Goal: Information Seeking & Learning: Compare options

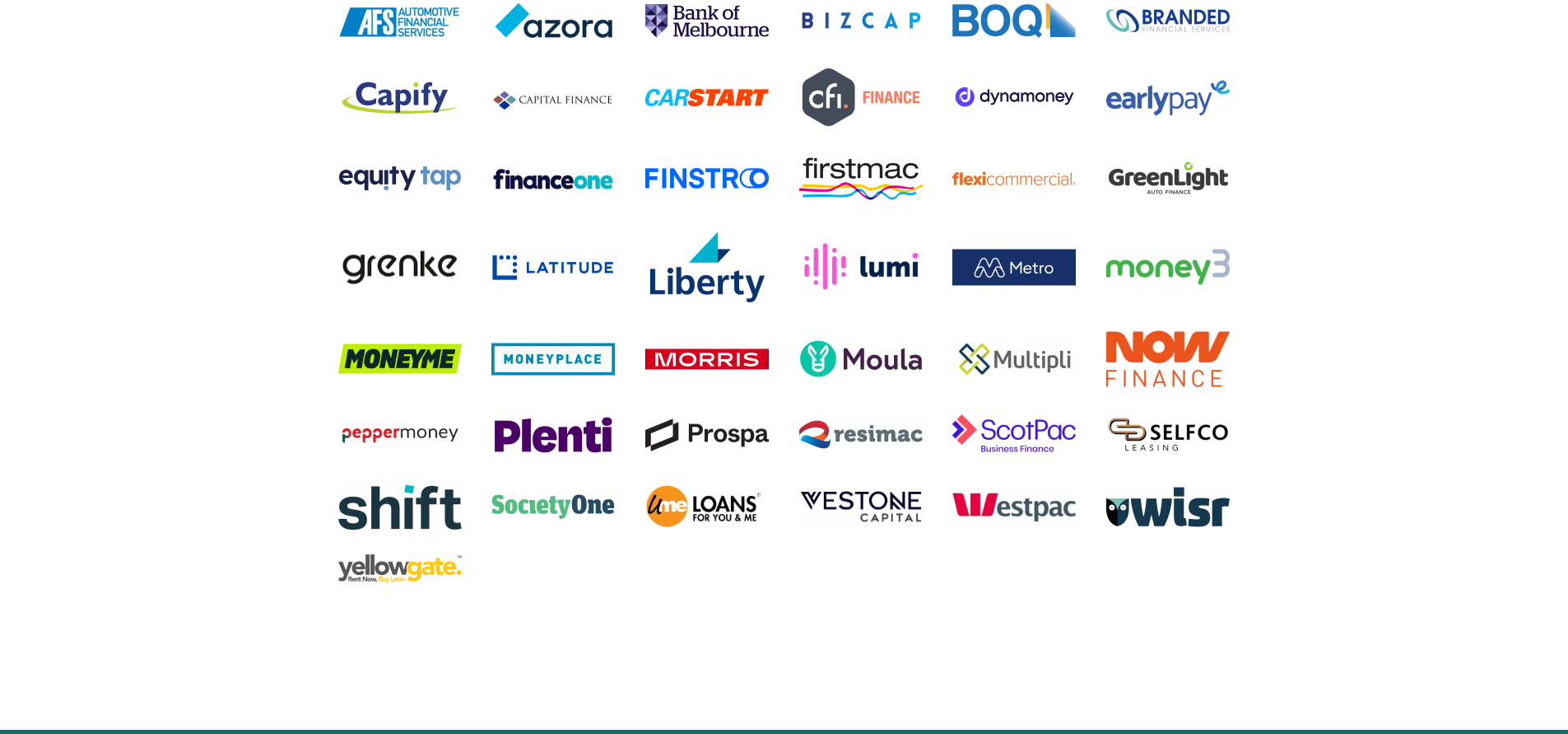
scroll to position [3130, 0]
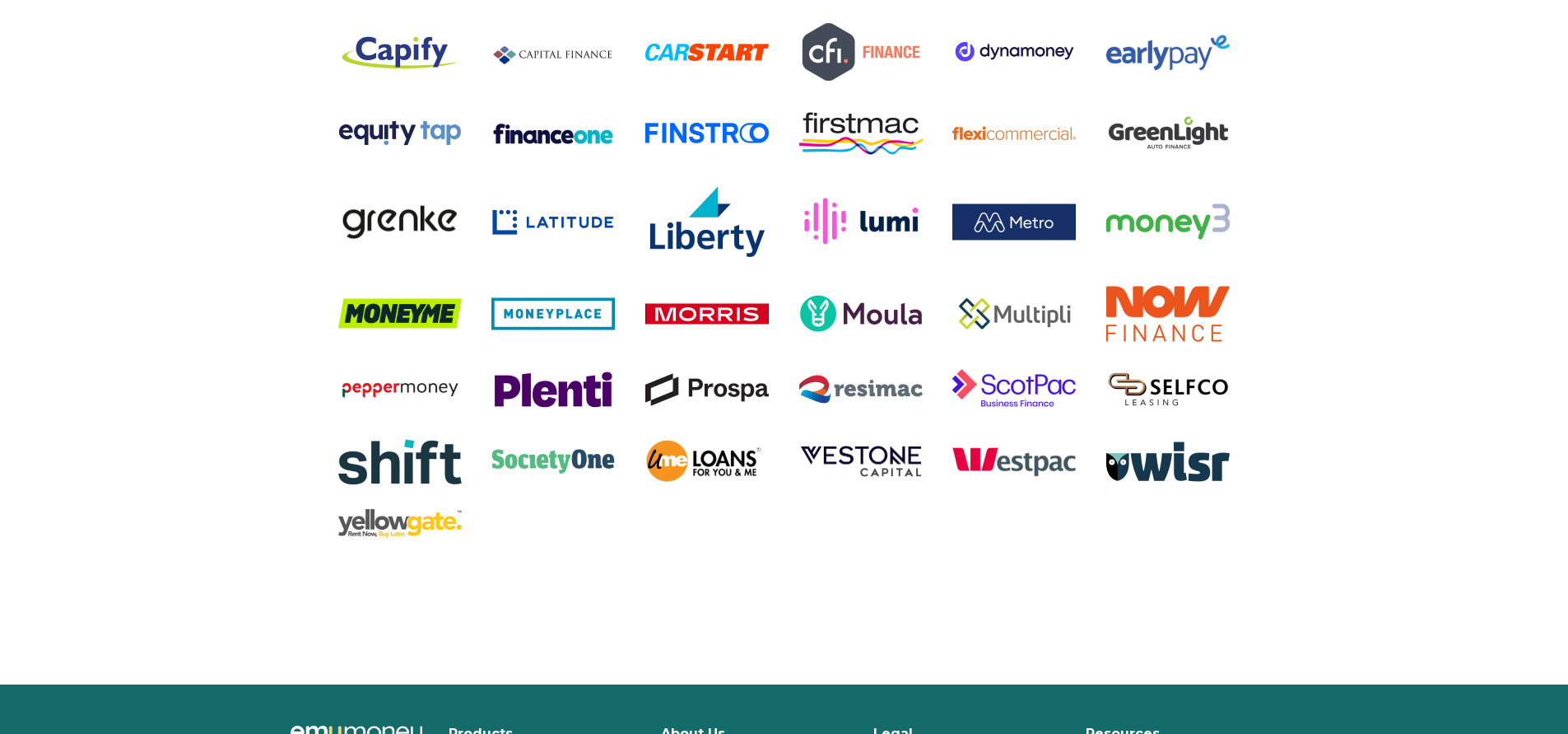
click at [1202, 239] on img at bounding box center [1168, 221] width 123 height 36
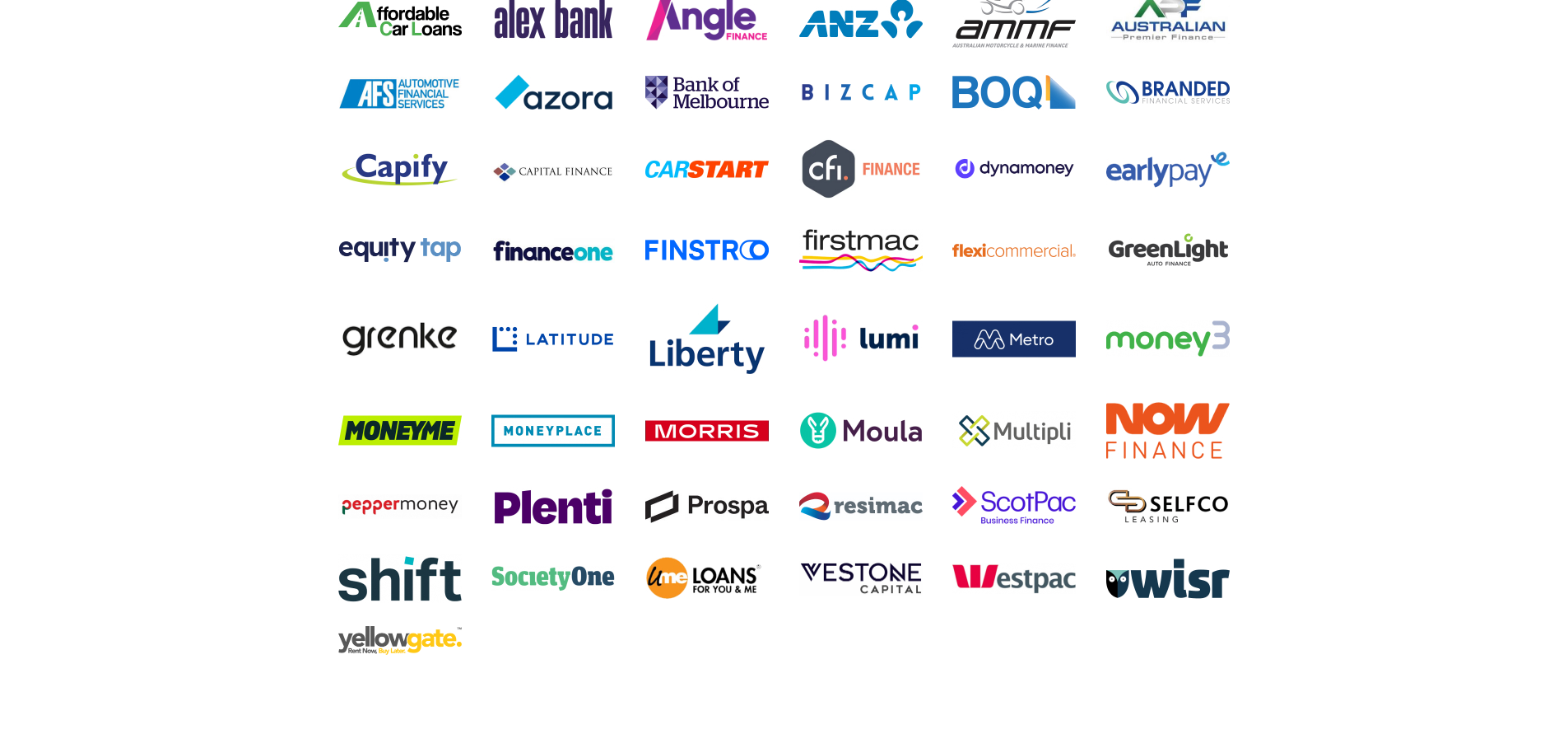
scroll to position [3048, 0]
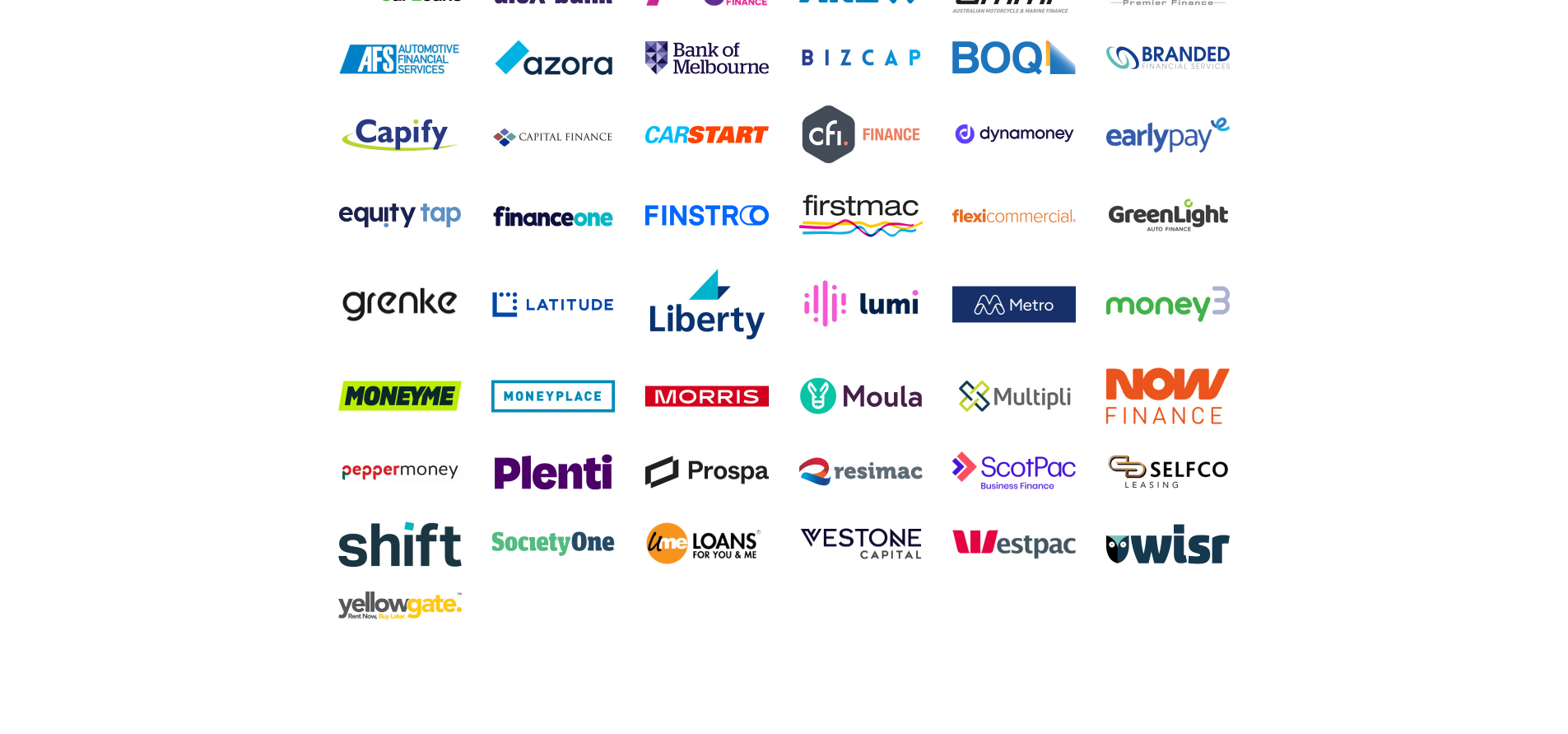
click at [1157, 322] on img at bounding box center [1168, 304] width 123 height 36
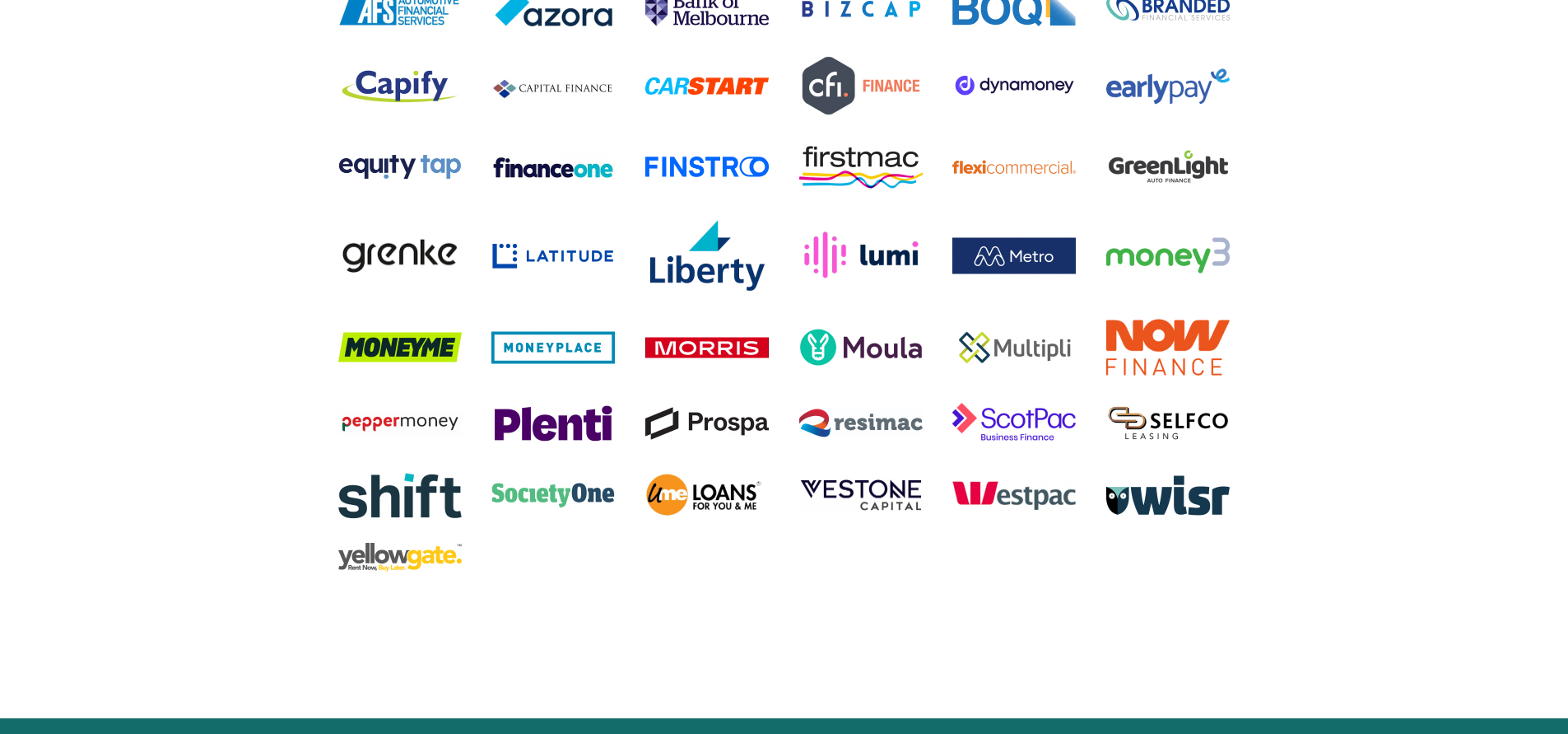
scroll to position [3130, 0]
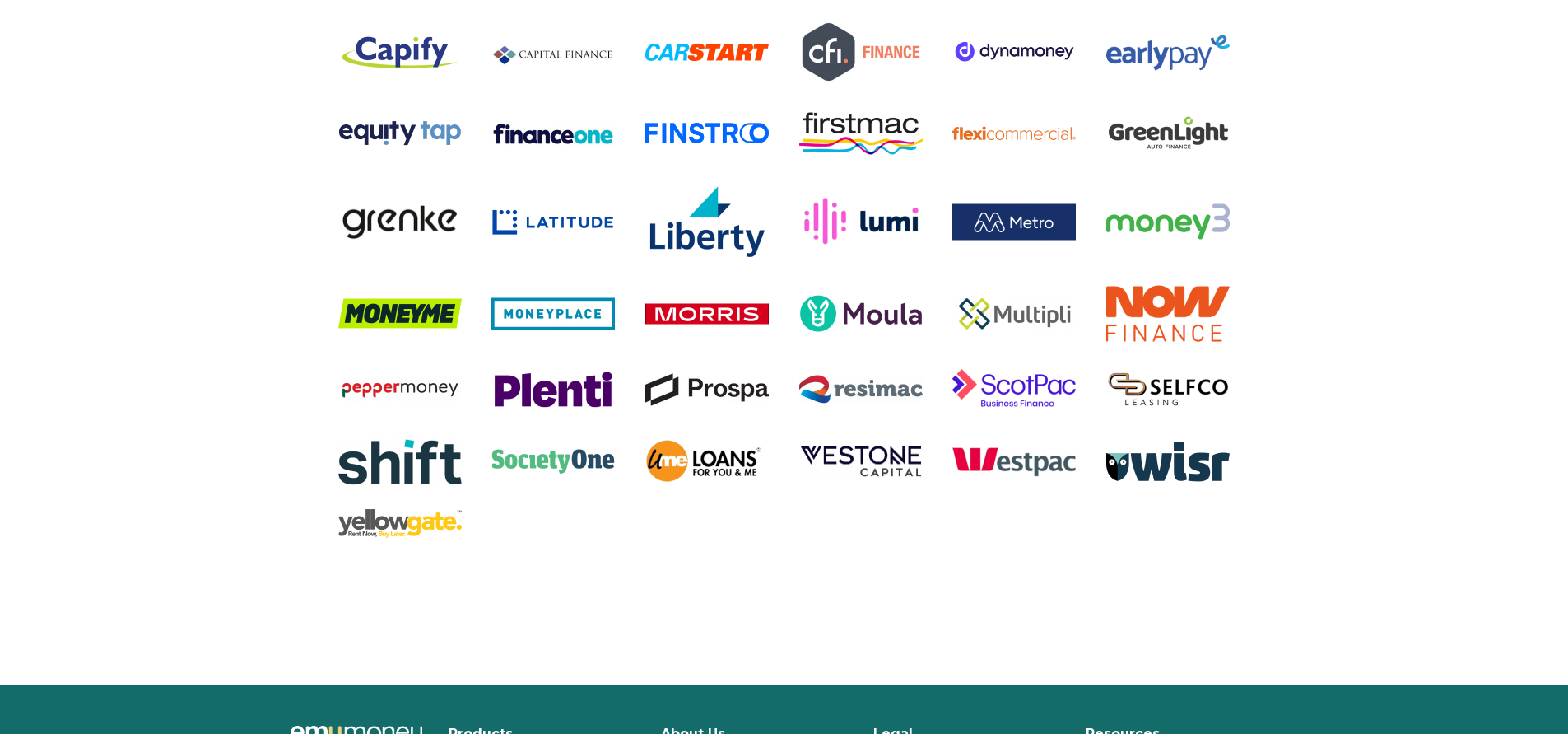
click at [1195, 482] on img at bounding box center [1168, 461] width 123 height 40
click at [552, 330] on img at bounding box center [554, 314] width 123 height 33
click at [435, 241] on img at bounding box center [400, 222] width 123 height 38
click at [731, 63] on img at bounding box center [707, 53] width 123 height 22
click at [694, 143] on img at bounding box center [707, 133] width 123 height 21
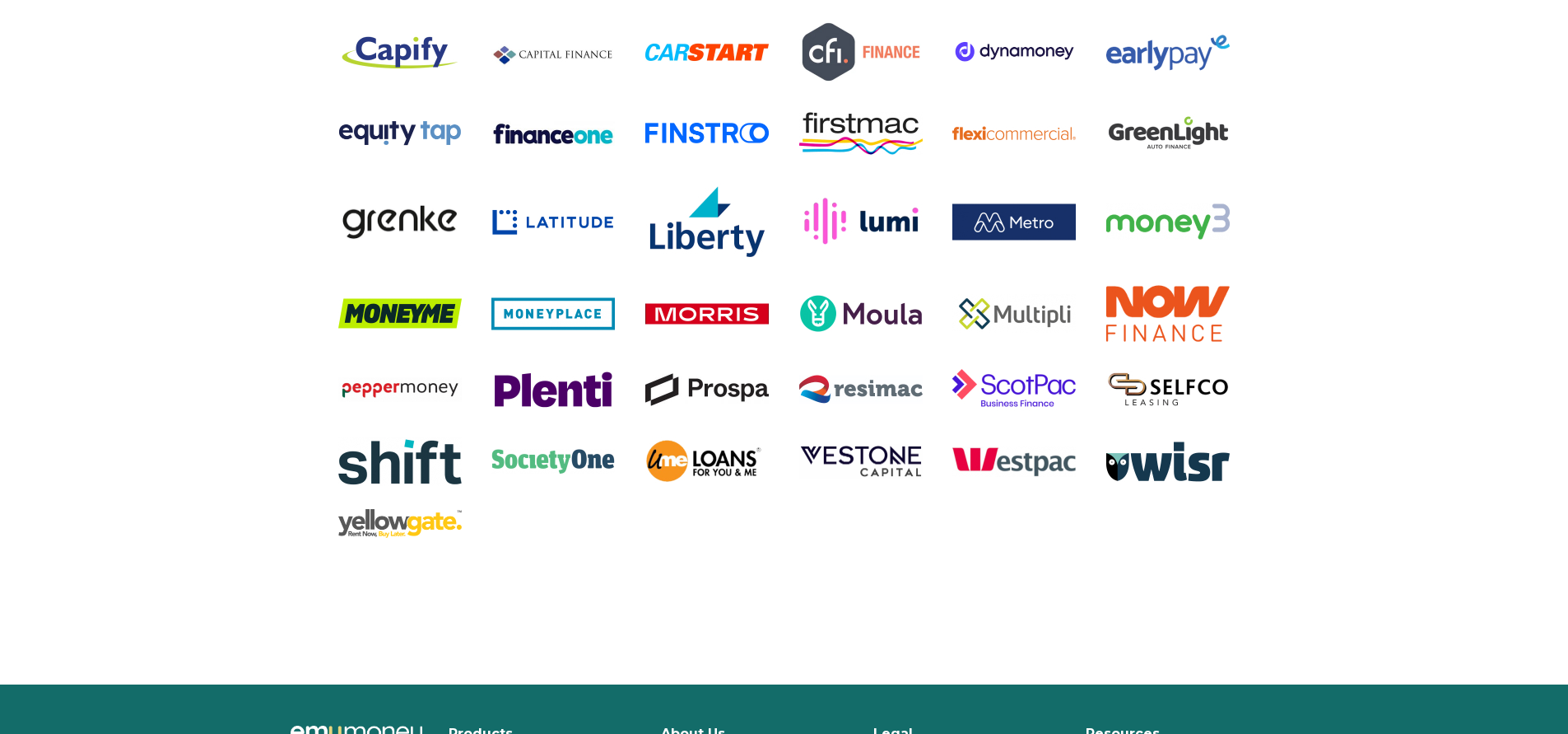
click at [567, 70] on img at bounding box center [554, 52] width 123 height 34
click at [1039, 64] on img at bounding box center [1014, 52] width 123 height 24
click at [385, 147] on img at bounding box center [400, 133] width 123 height 28
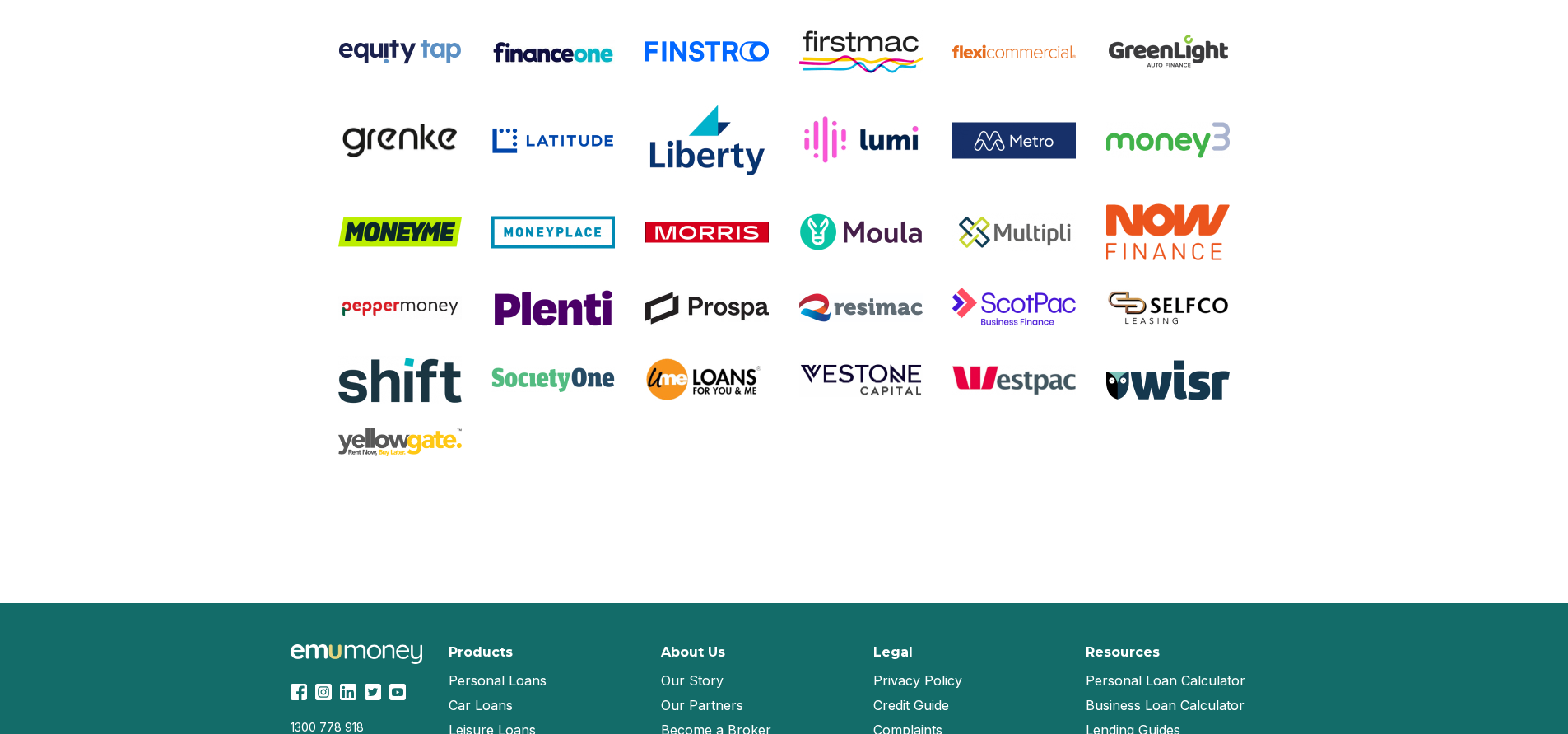
scroll to position [3212, 0]
click at [544, 391] on img at bounding box center [554, 379] width 123 height 25
